Goal: Task Accomplishment & Management: Manage account settings

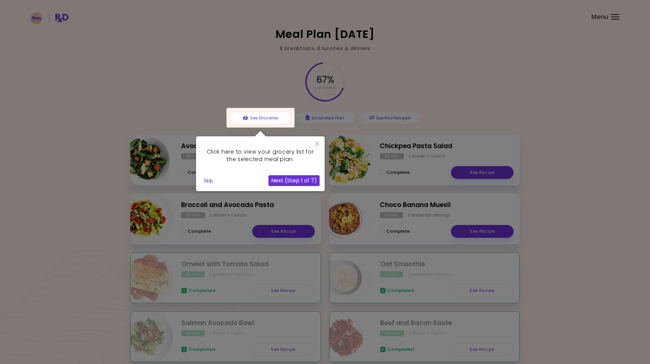
click at [207, 182] on button "Skip" at bounding box center [208, 181] width 15 height 10
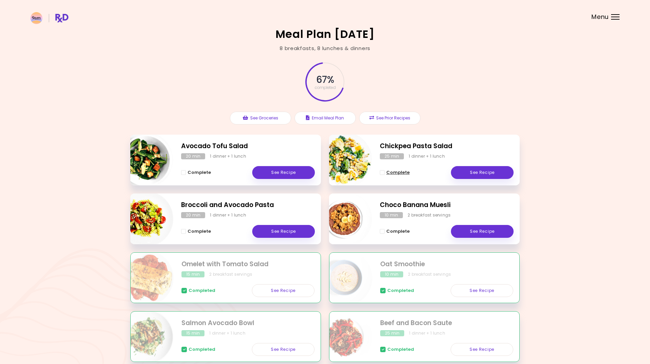
click at [382, 172] on span "Complete - Chickpea Pasta Salad" at bounding box center [382, 172] width 5 height 5
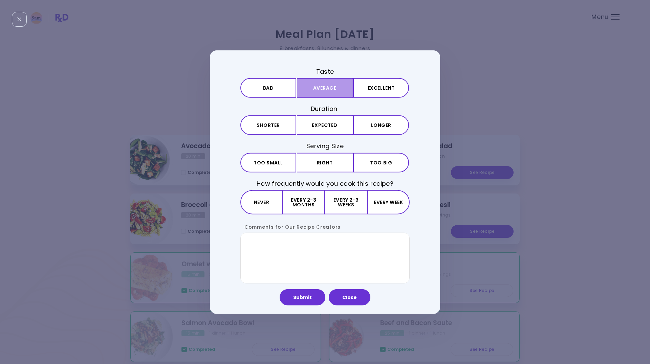
click at [335, 89] on button "Average" at bounding box center [325, 88] width 56 height 20
click at [334, 124] on button "Expected" at bounding box center [325, 126] width 56 height 20
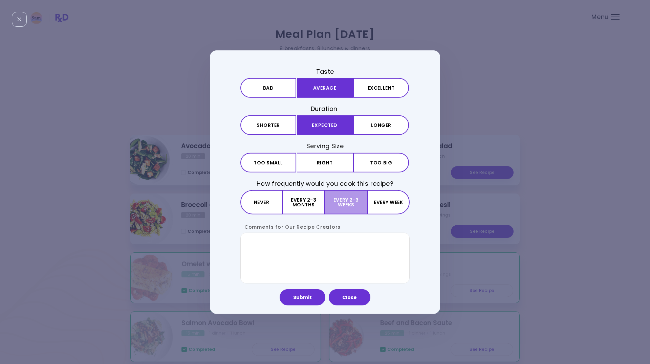
click at [347, 197] on button "Every 2-3 weeks" at bounding box center [346, 202] width 42 height 24
click at [334, 166] on button "Right" at bounding box center [325, 163] width 56 height 20
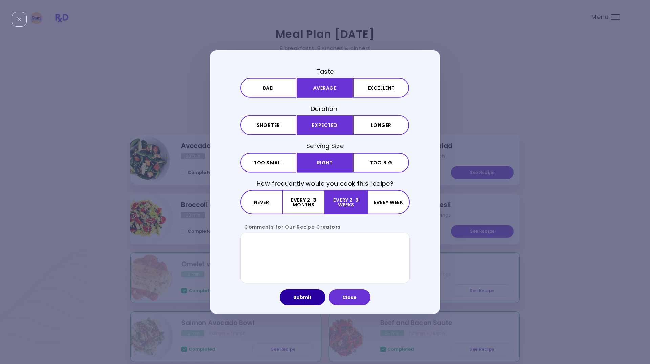
click at [302, 299] on button "Submit" at bounding box center [303, 297] width 46 height 16
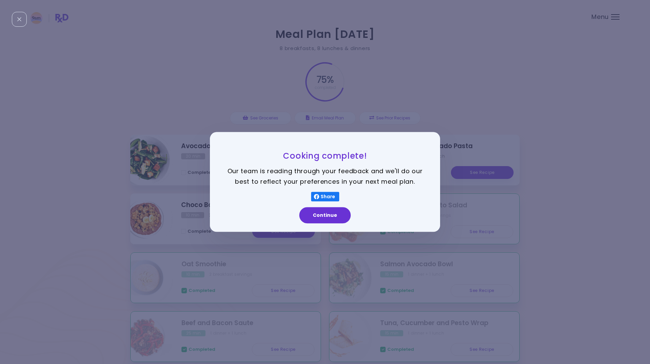
click at [319, 212] on button "Continue" at bounding box center [324, 216] width 51 height 16
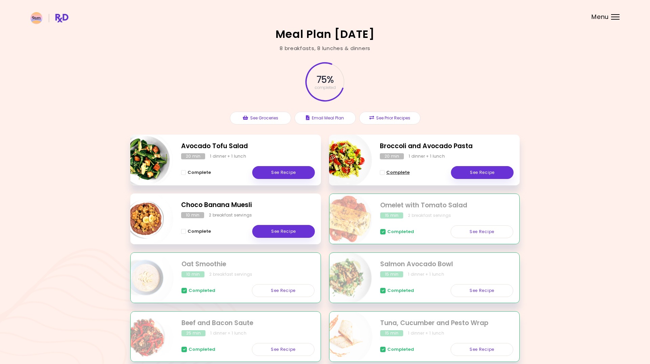
click at [381, 173] on span "Complete - Broccoli and Avocado Pasta" at bounding box center [382, 172] width 5 height 5
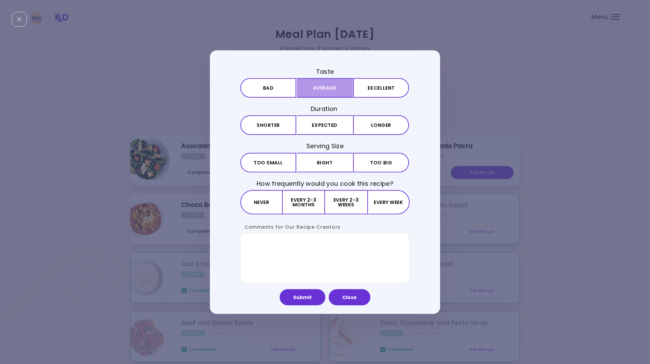
click at [336, 85] on button "Average" at bounding box center [325, 88] width 56 height 20
click at [328, 126] on button "Expected" at bounding box center [325, 126] width 56 height 20
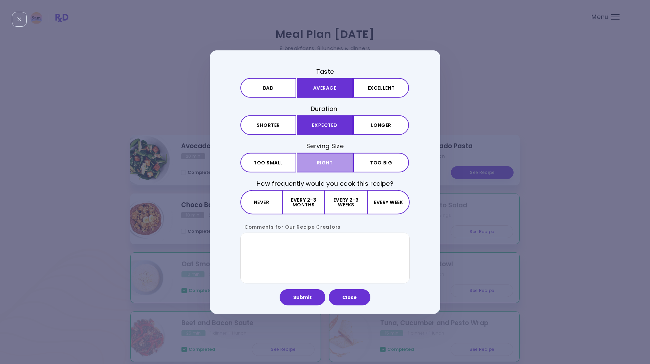
click at [331, 159] on button "Right" at bounding box center [325, 163] width 56 height 20
click at [349, 196] on button "Every 2-3 weeks" at bounding box center [346, 202] width 42 height 24
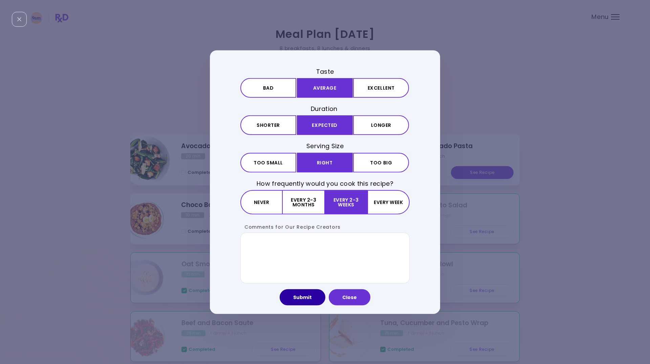
click at [308, 298] on button "Submit" at bounding box center [303, 297] width 46 height 16
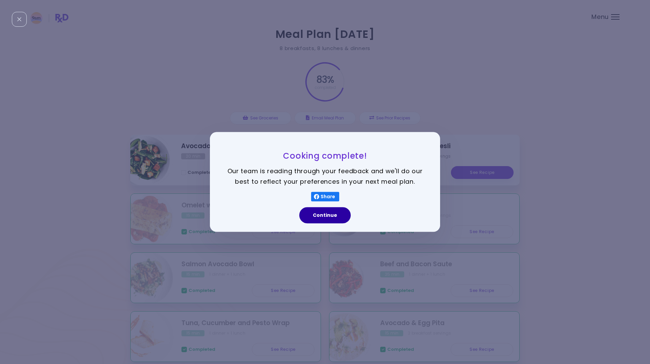
click at [324, 214] on button "Continue" at bounding box center [324, 216] width 51 height 16
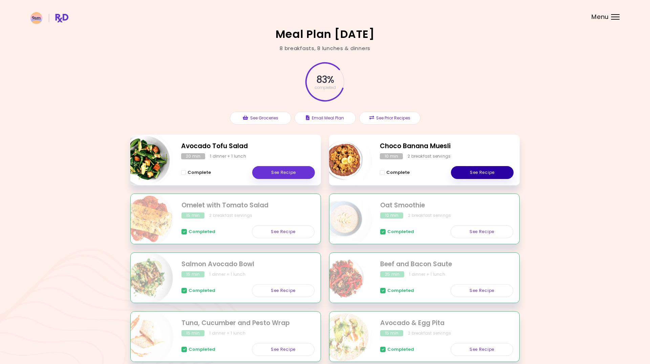
click at [484, 170] on link "See Recipe" at bounding box center [482, 172] width 63 height 13
